Goal: Task Accomplishment & Management: Manage account settings

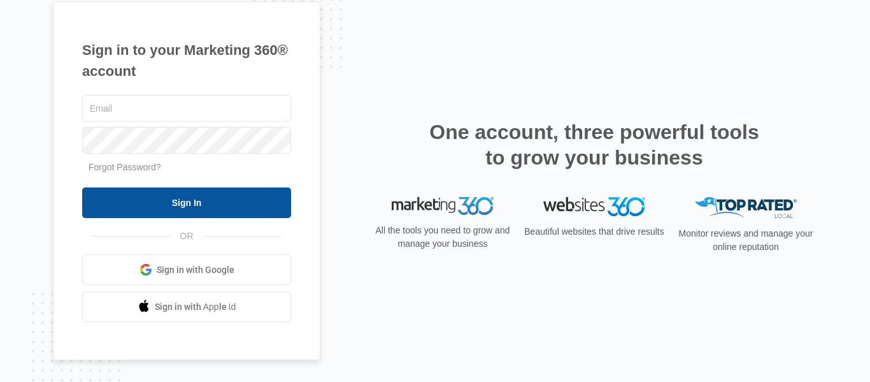
type input "[EMAIL_ADDRESS][DOMAIN_NAME]"
click at [182, 206] on input "Sign In" at bounding box center [186, 202] width 209 height 31
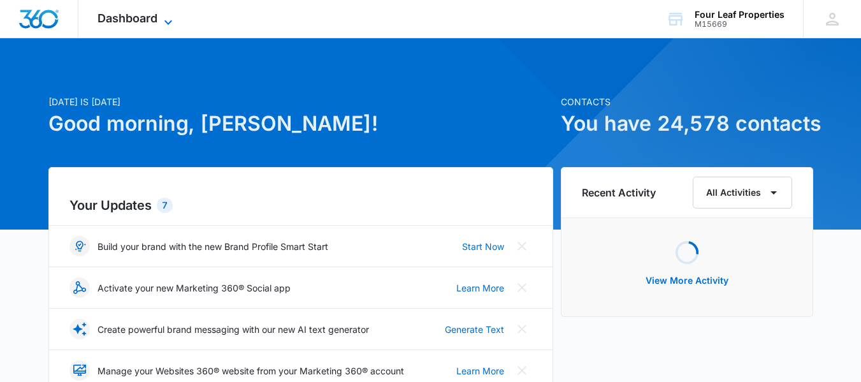
click at [126, 15] on span "Dashboard" at bounding box center [127, 17] width 60 height 13
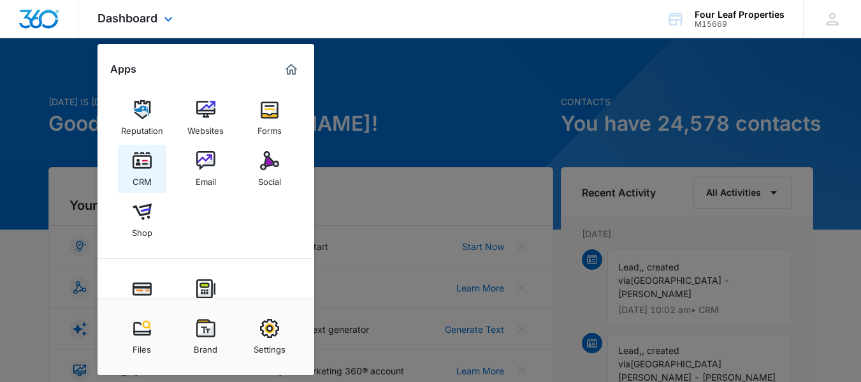
click at [138, 164] on img at bounding box center [142, 160] width 19 height 19
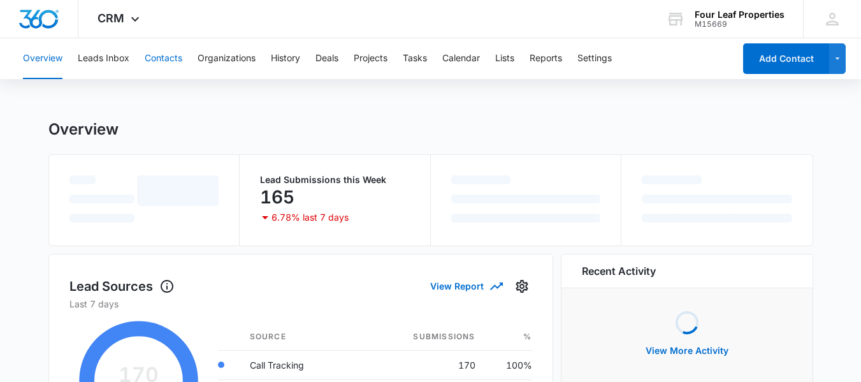
click at [164, 57] on button "Contacts" at bounding box center [164, 58] width 38 height 41
